Goal: Information Seeking & Learning: Learn about a topic

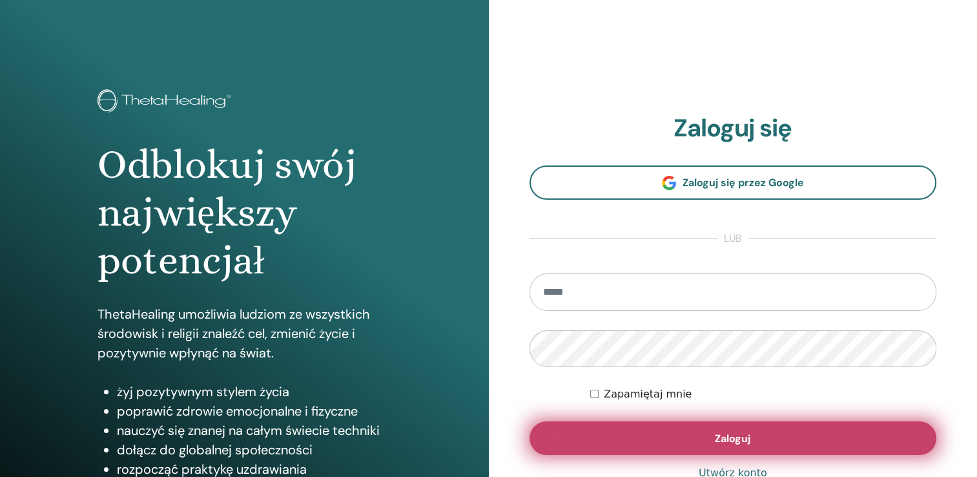
type input "**********"
click at [582, 439] on button "Zaloguj" at bounding box center [734, 438] width 408 height 34
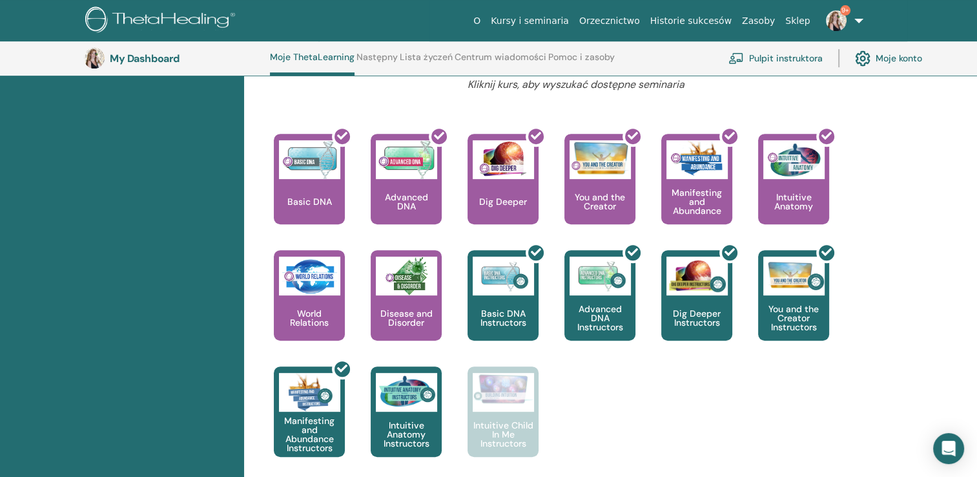
scroll to position [519, 0]
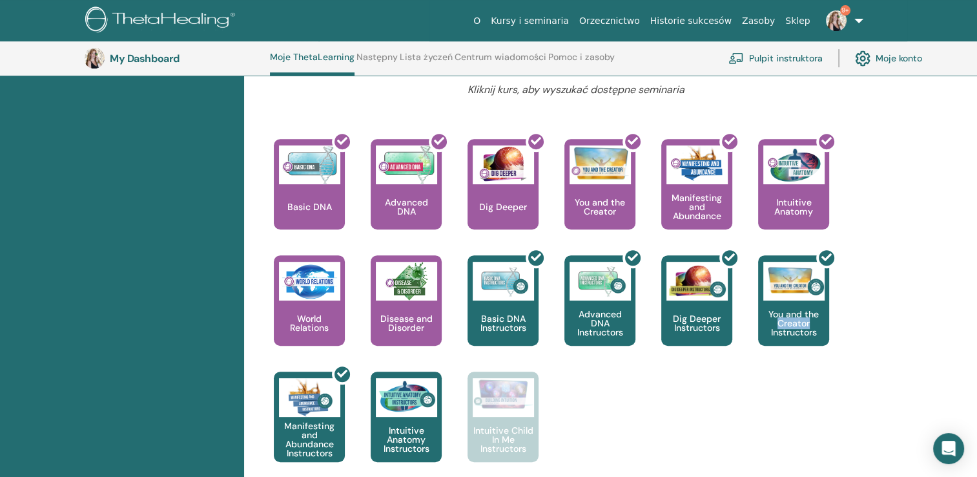
drag, startPoint x: 974, startPoint y: 296, endPoint x: 973, endPoint y: 320, distance: 24.6
click at [973, 320] on div "Witam, Martyna Twoja podróż zaczyna się tutaj; witamy w siedzibie ThetaLearning…" at bounding box center [610, 151] width 733 height 988
drag, startPoint x: 973, startPoint y: 320, endPoint x: 938, endPoint y: 322, distance: 34.9
click at [938, 322] on div "Witam, Martyna Twoja podróż zaczyna się tutaj; witamy w siedzibie ThetaLearning…" at bounding box center [610, 151] width 733 height 988
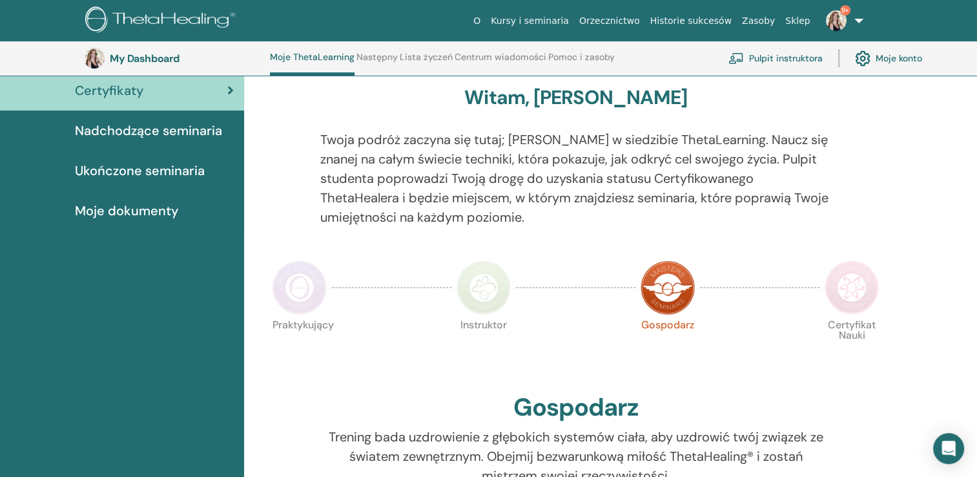
scroll to position [105, 0]
